Goal: Information Seeking & Learning: Learn about a topic

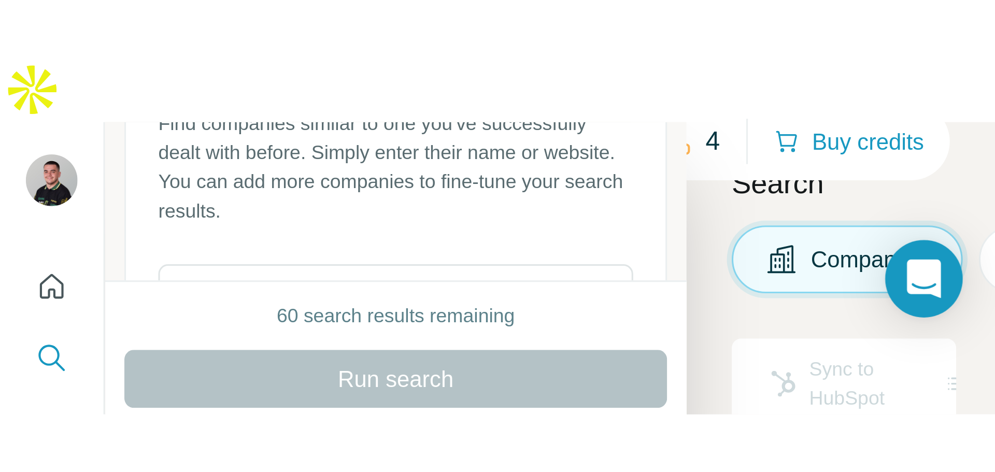
scroll to position [63, 0]
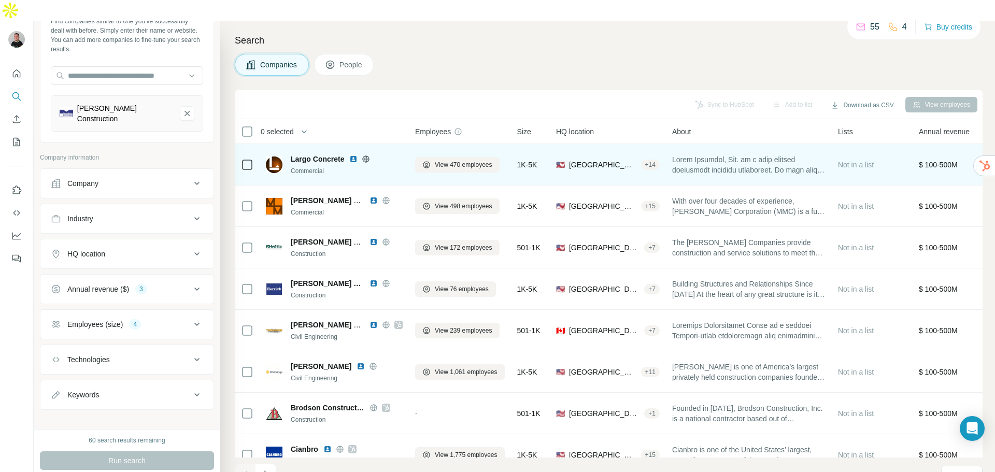
click at [367, 155] on icon at bounding box center [366, 158] width 3 height 7
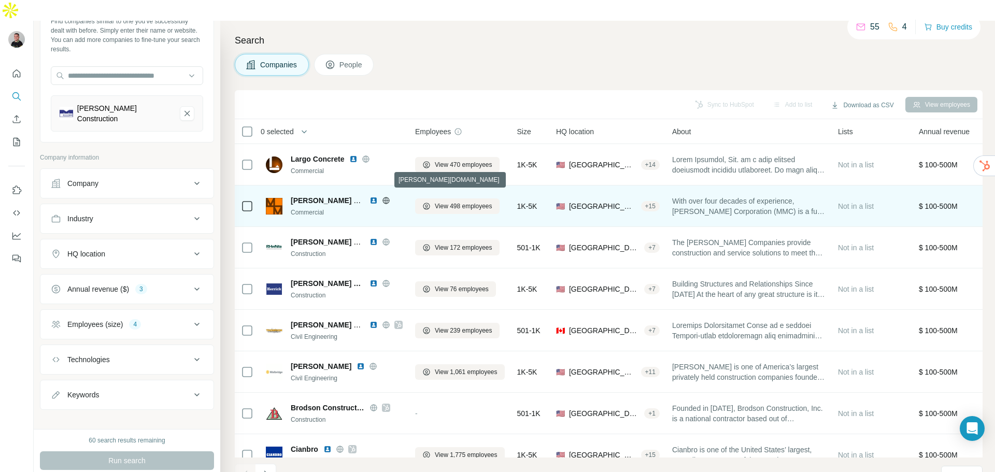
click at [388, 197] on icon at bounding box center [385, 200] width 7 height 7
click at [385, 196] on icon at bounding box center [386, 200] width 8 height 8
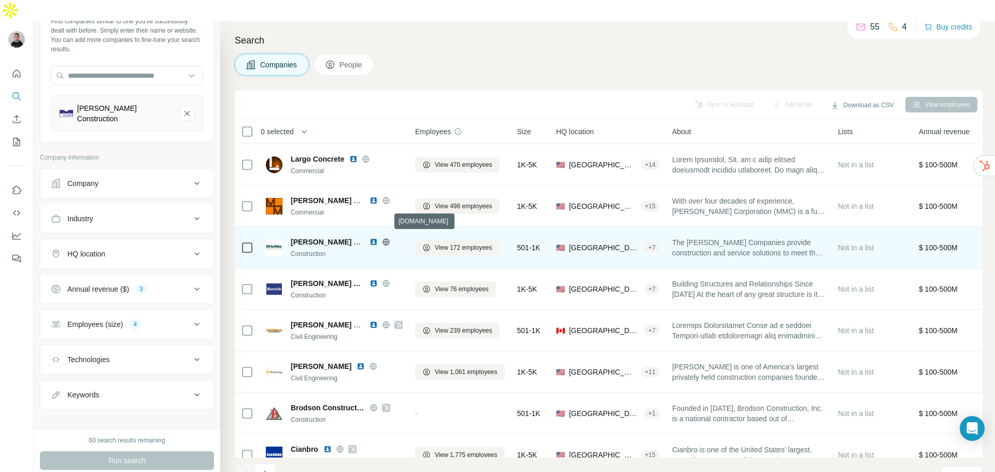
click at [387, 238] on icon at bounding box center [386, 242] width 8 height 8
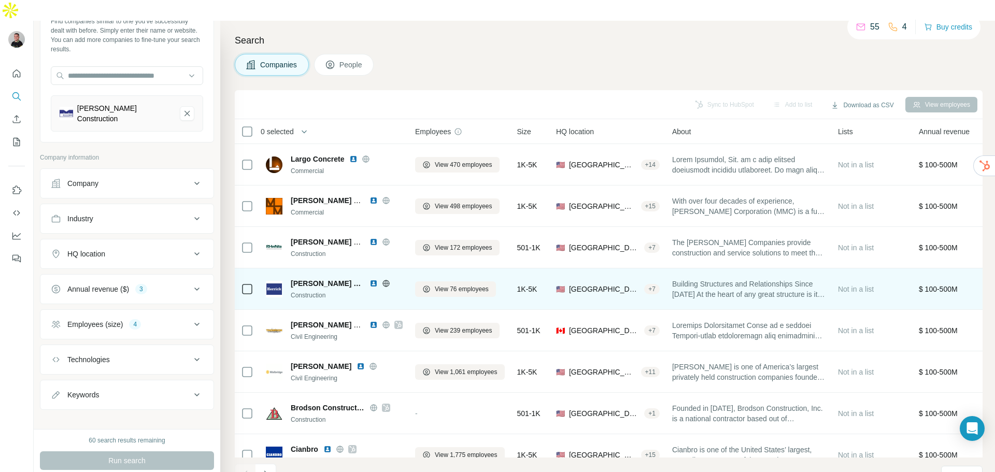
click at [382, 279] on icon at bounding box center [386, 283] width 8 height 8
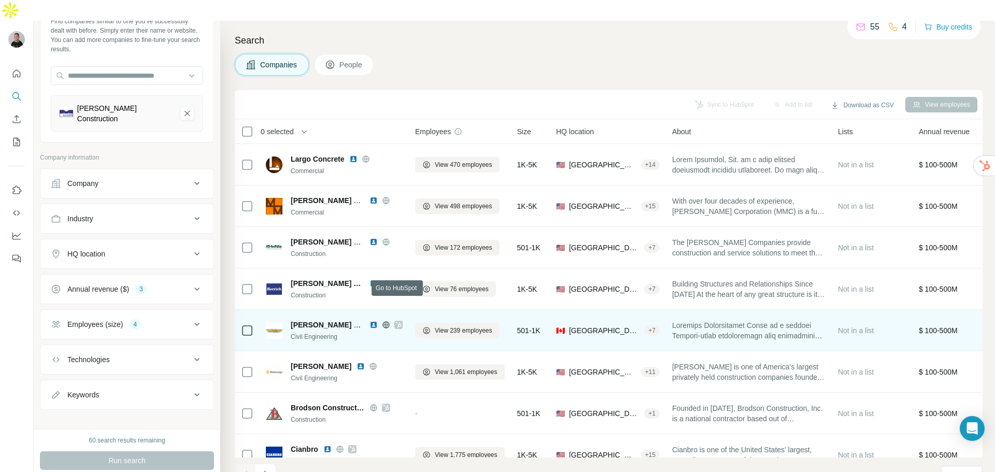
click at [399, 285] on icon at bounding box center [398, 325] width 6 height 6
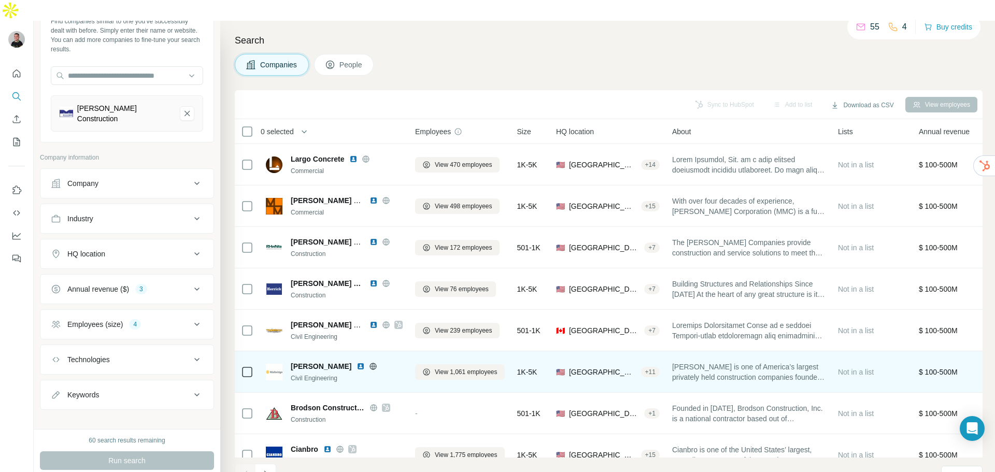
click at [369, 285] on icon at bounding box center [373, 366] width 8 height 8
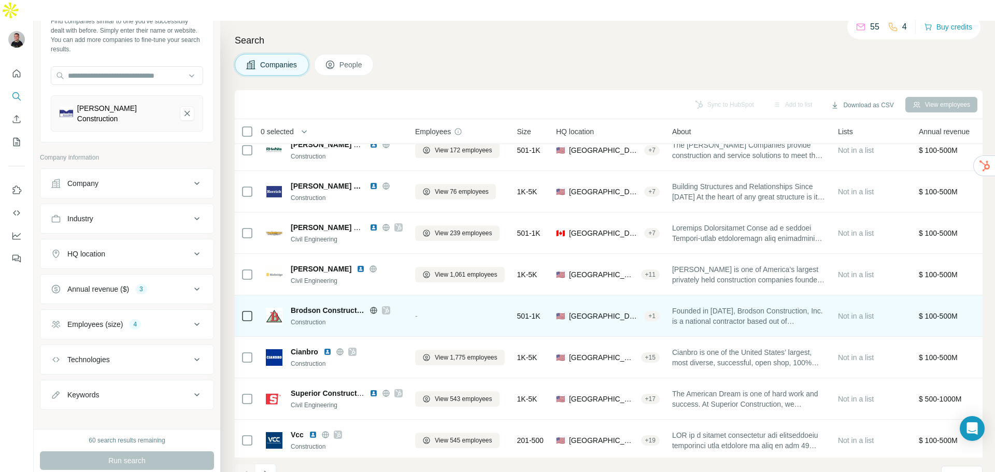
scroll to position [104, 0]
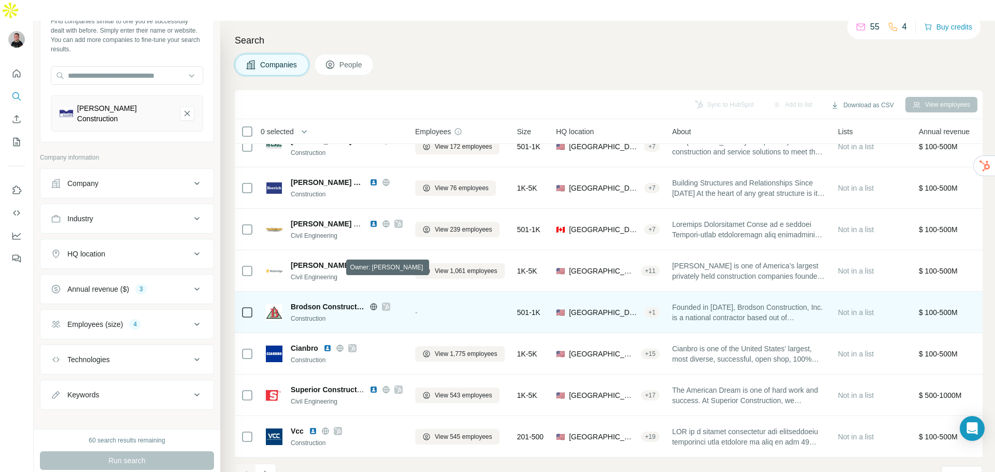
click at [388, 285] on icon at bounding box center [386, 307] width 6 height 6
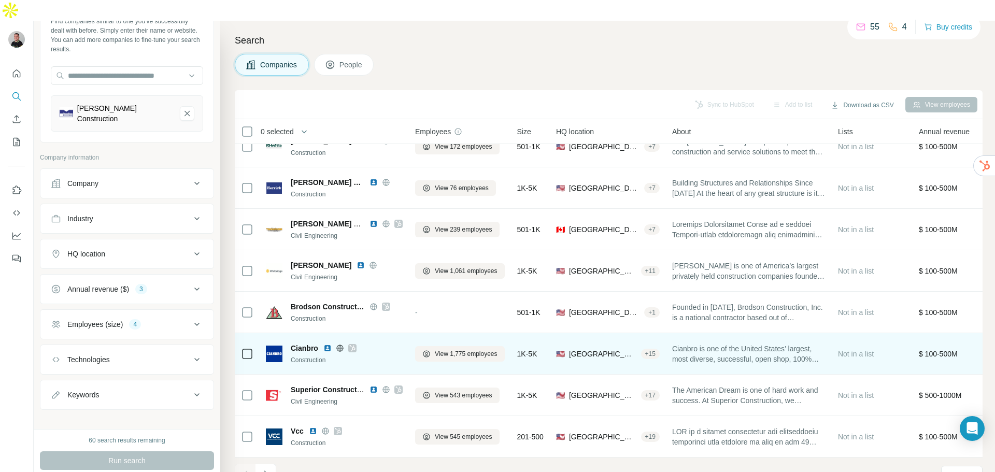
click at [355, 285] on icon at bounding box center [352, 348] width 6 height 8
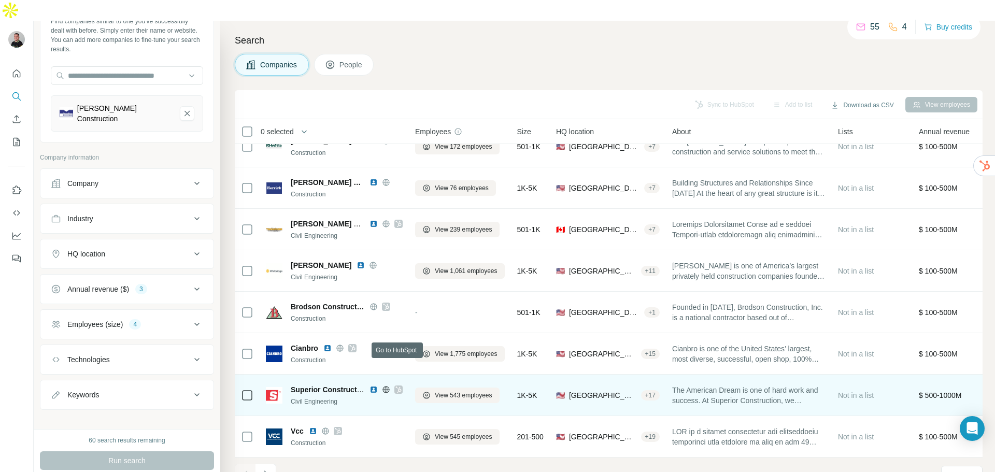
click at [402, 285] on div at bounding box center [398, 389] width 8 height 8
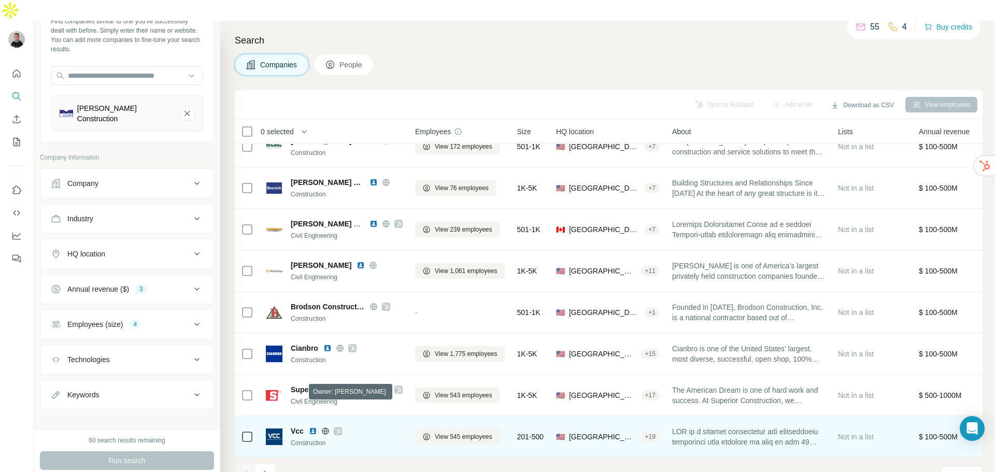
scroll to position [106, 0]
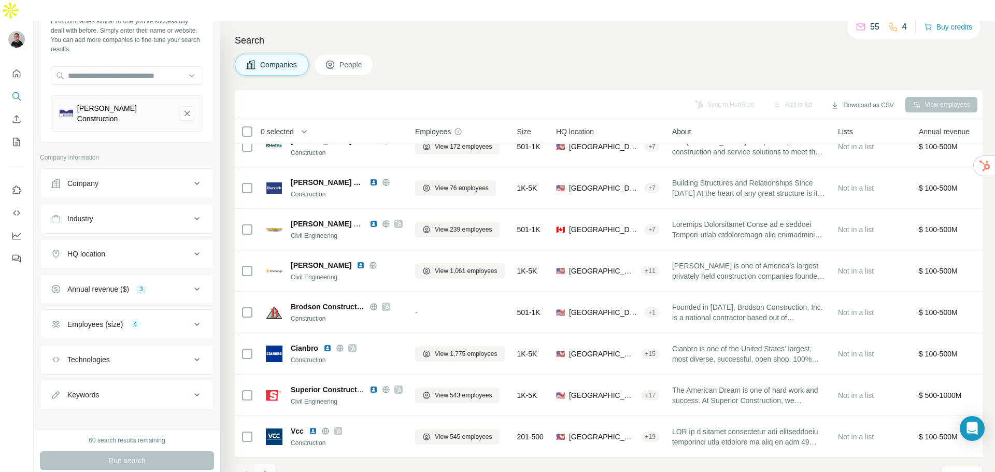
click at [264, 285] on icon "Navigate to next page" at bounding box center [266, 474] width 10 height 10
